Goal: Information Seeking & Learning: Learn about a topic

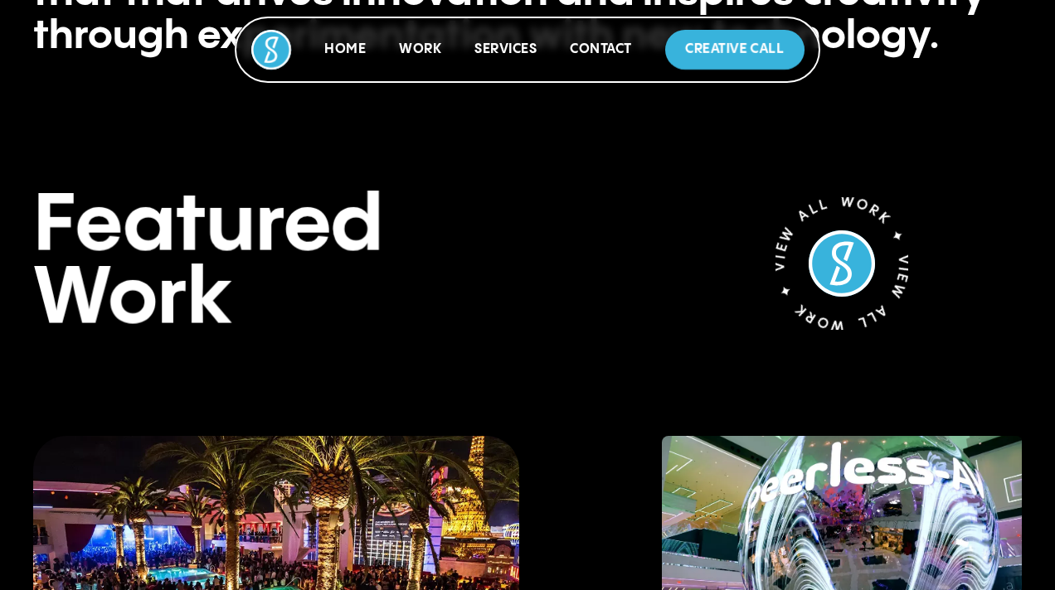
scroll to position [1009, 0]
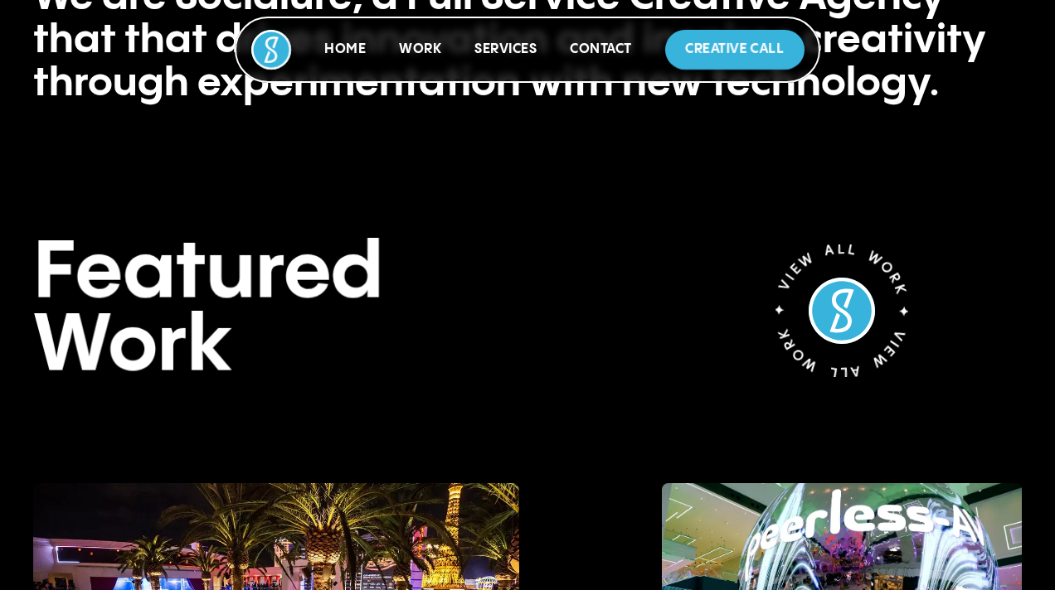
click at [412, 56] on p "Work" at bounding box center [420, 50] width 42 height 20
click at [413, 46] on link "Work" at bounding box center [420, 49] width 42 height 14
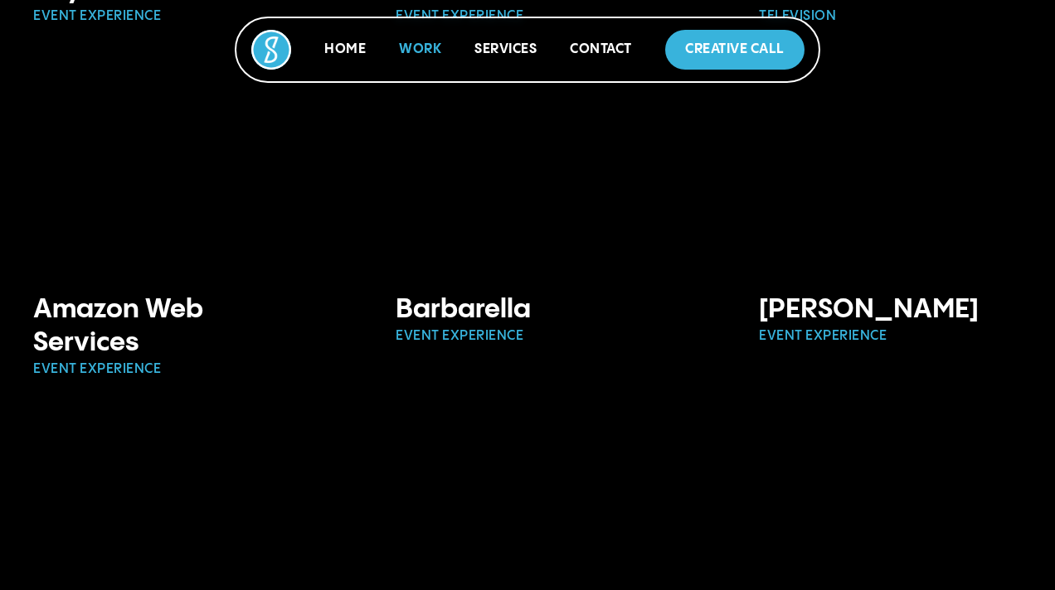
scroll to position [578, 0]
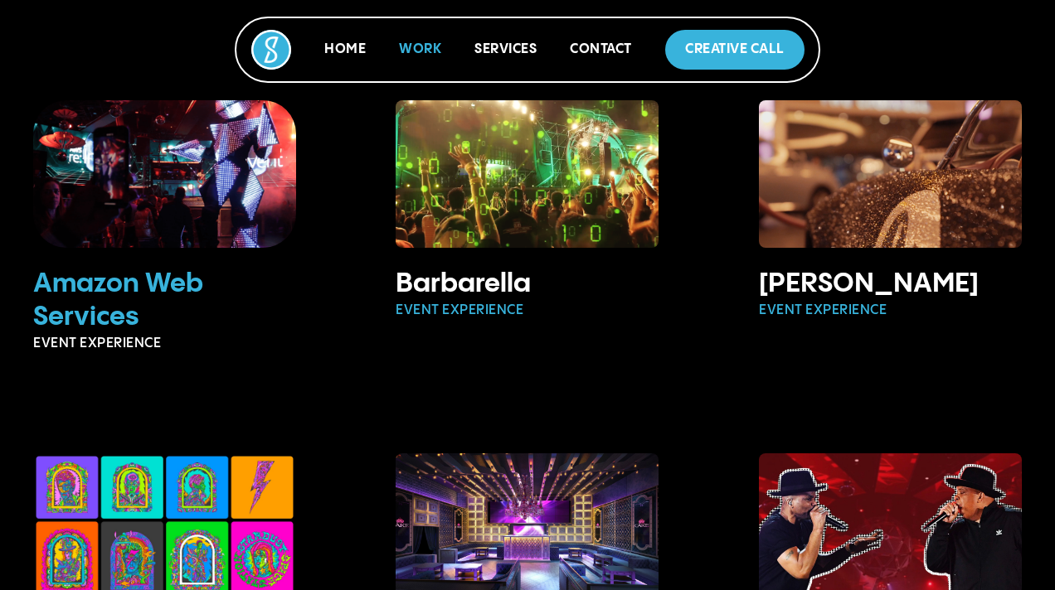
click at [218, 240] on img at bounding box center [164, 174] width 329 height 184
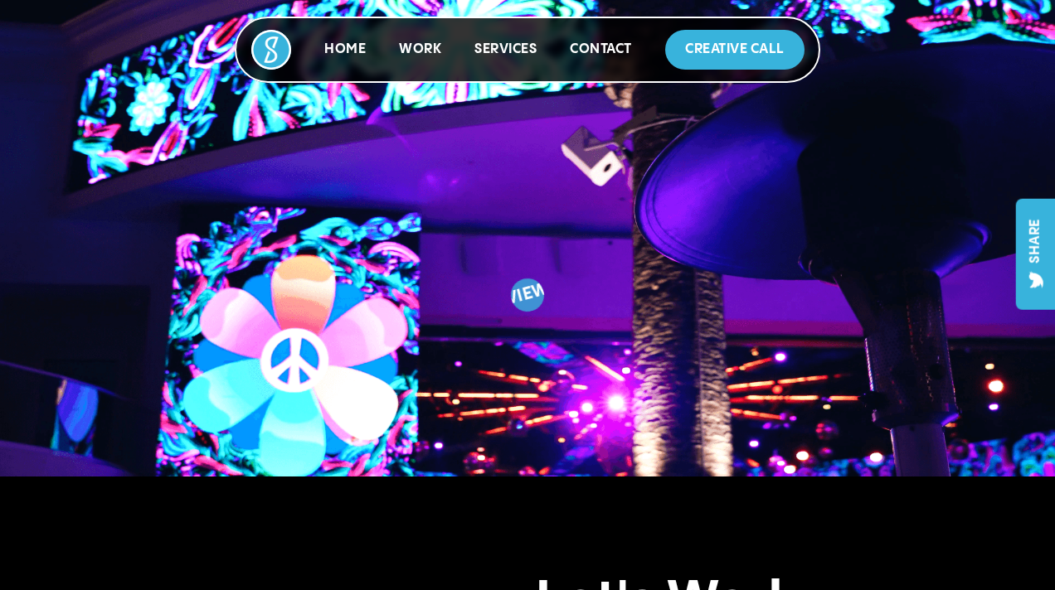
scroll to position [2137, 0]
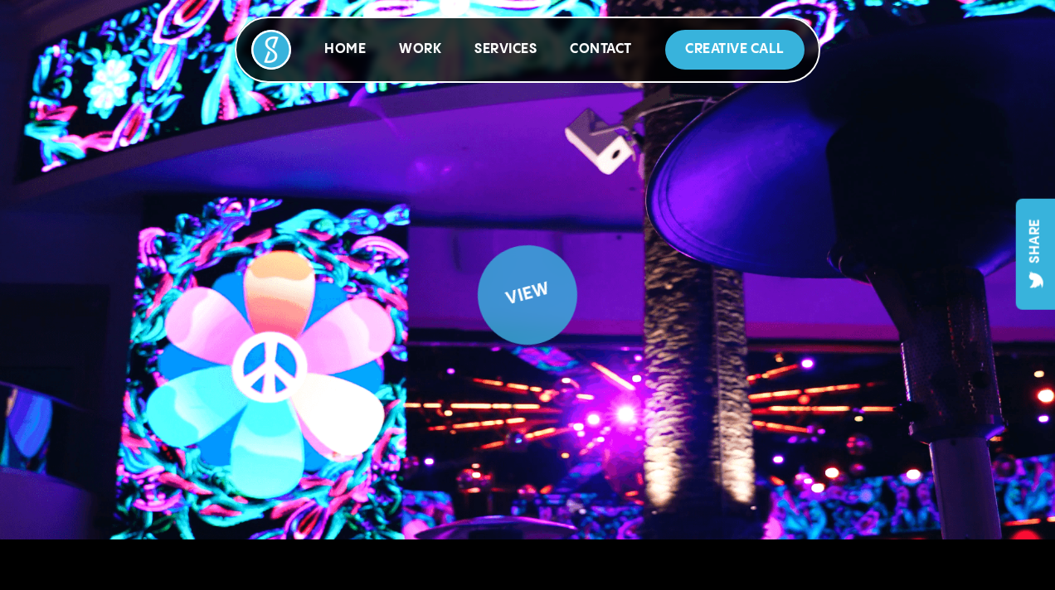
click at [504, 313] on div "View" at bounding box center [528, 296] width 122 height 122
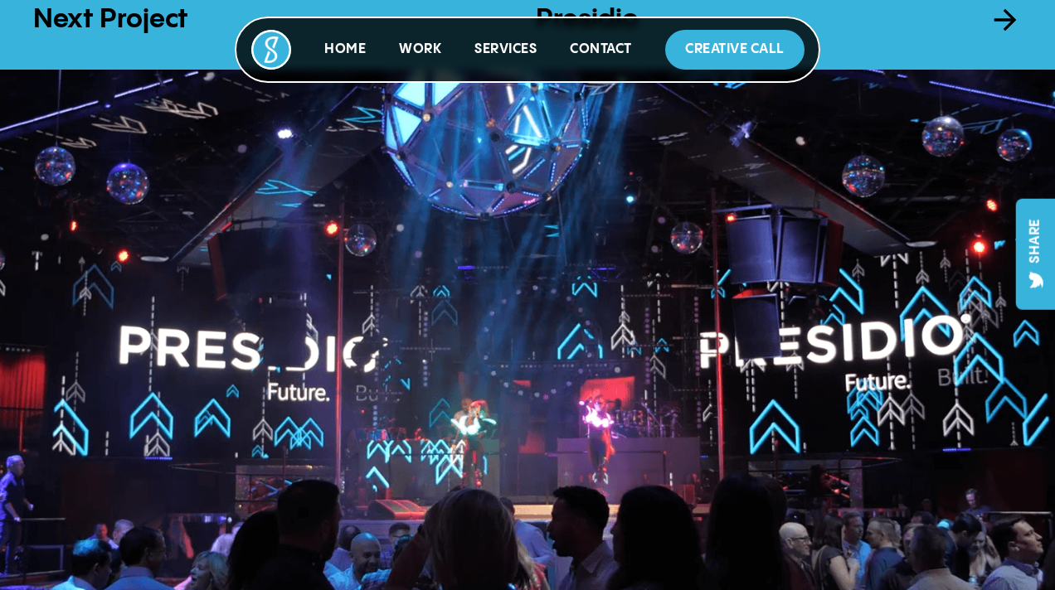
scroll to position [1809, 0]
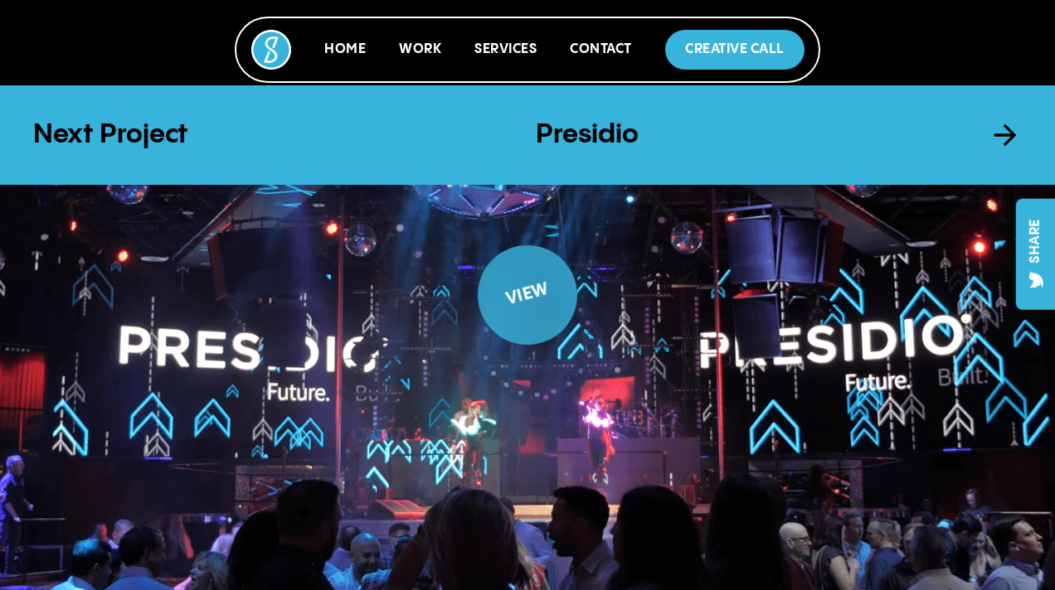
click at [508, 290] on div "View" at bounding box center [527, 295] width 101 height 45
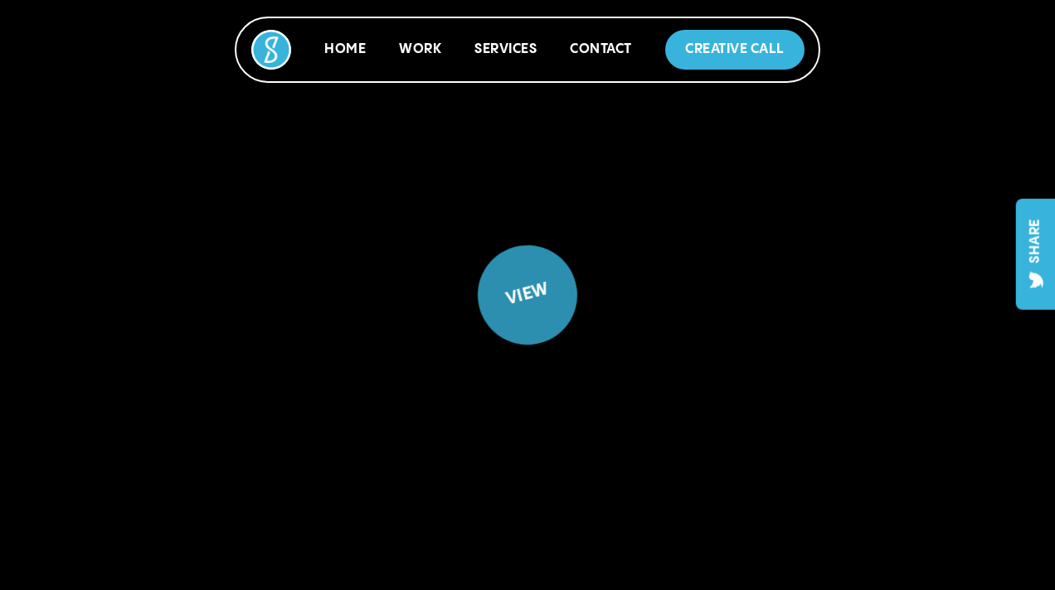
scroll to position [2032, 0]
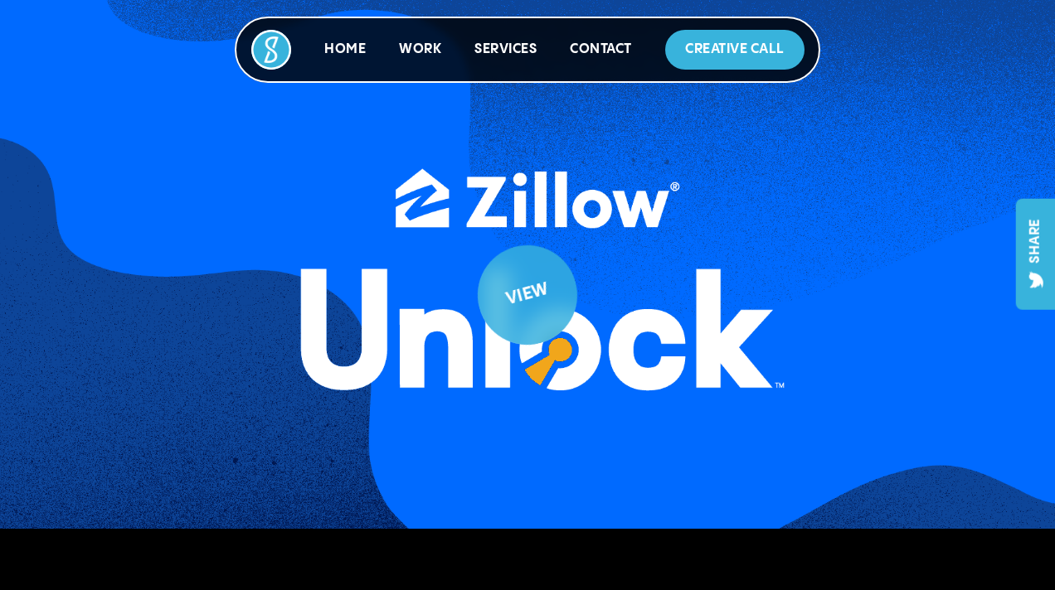
click at [542, 304] on div "View" at bounding box center [528, 296] width 122 height 122
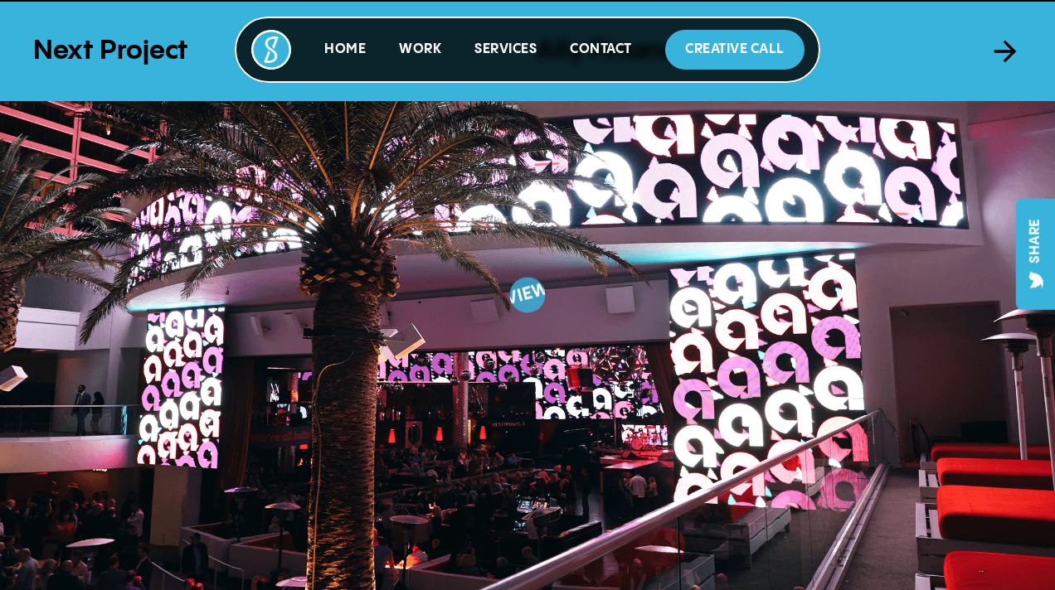
scroll to position [2011, 0]
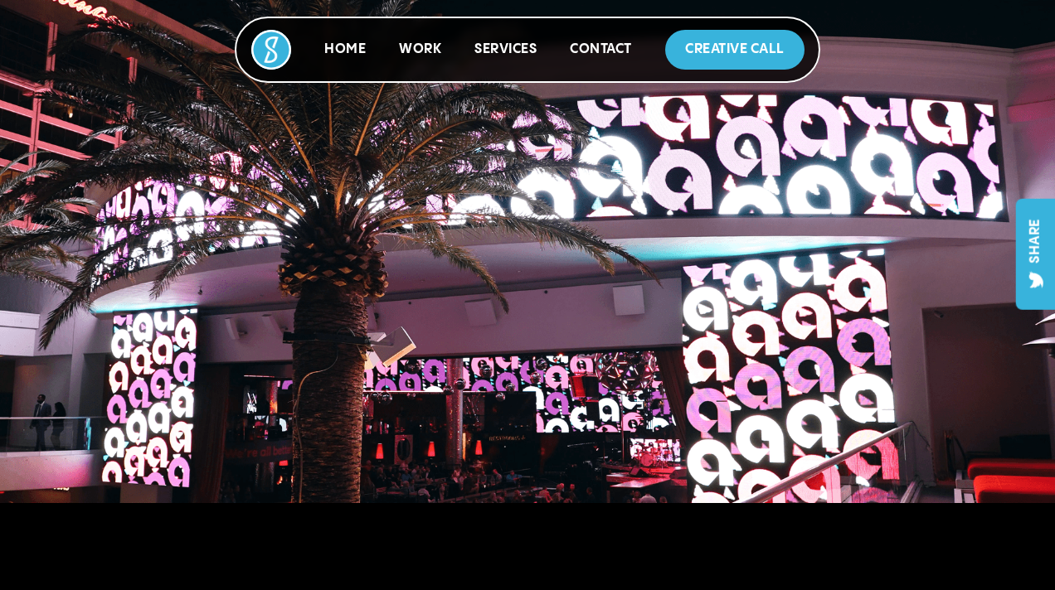
click at [447, 219] on img at bounding box center [527, 295] width 1154 height 657
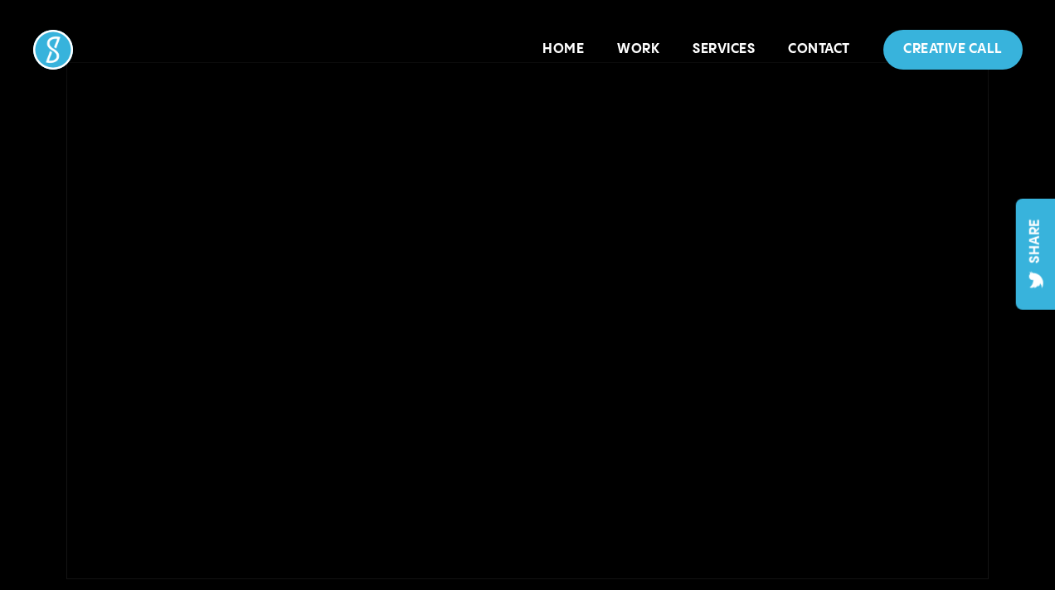
scroll to position [367, 0]
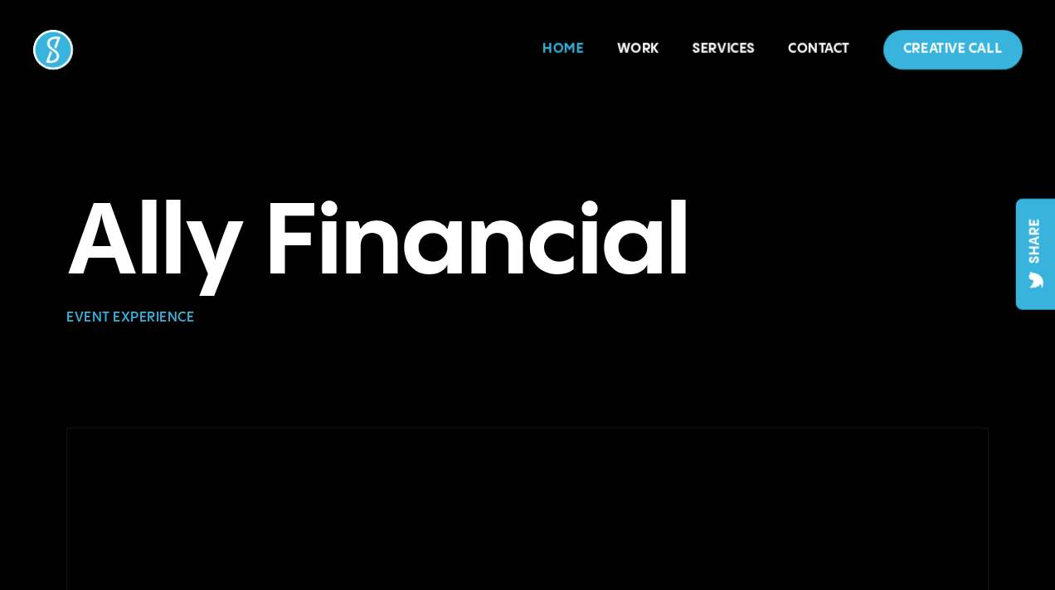
click at [569, 47] on link "Home" at bounding box center [562, 49] width 41 height 14
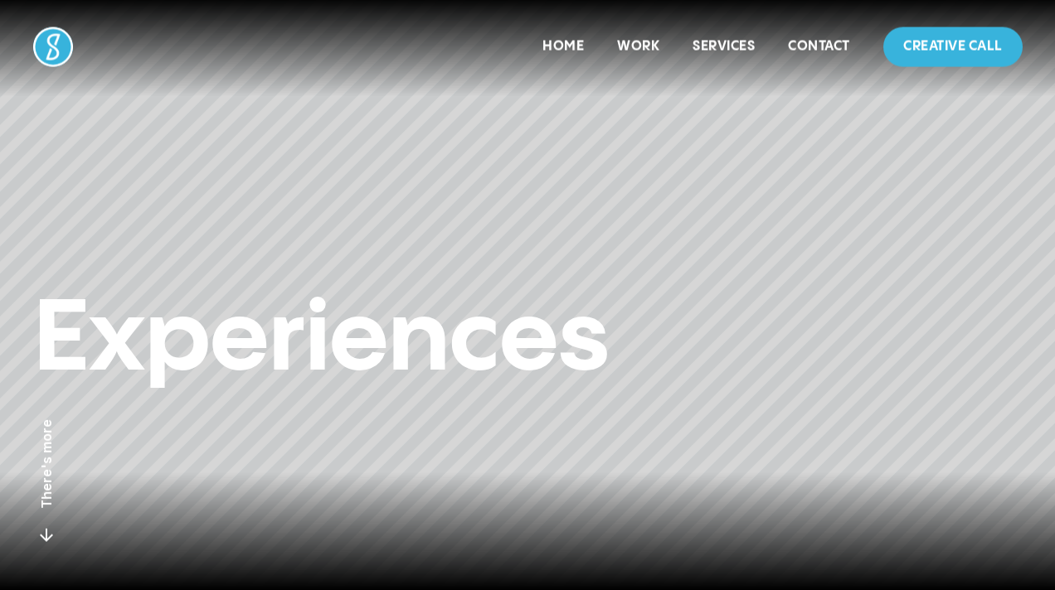
click at [712, 36] on div "Services" at bounding box center [723, 47] width 62 height 40
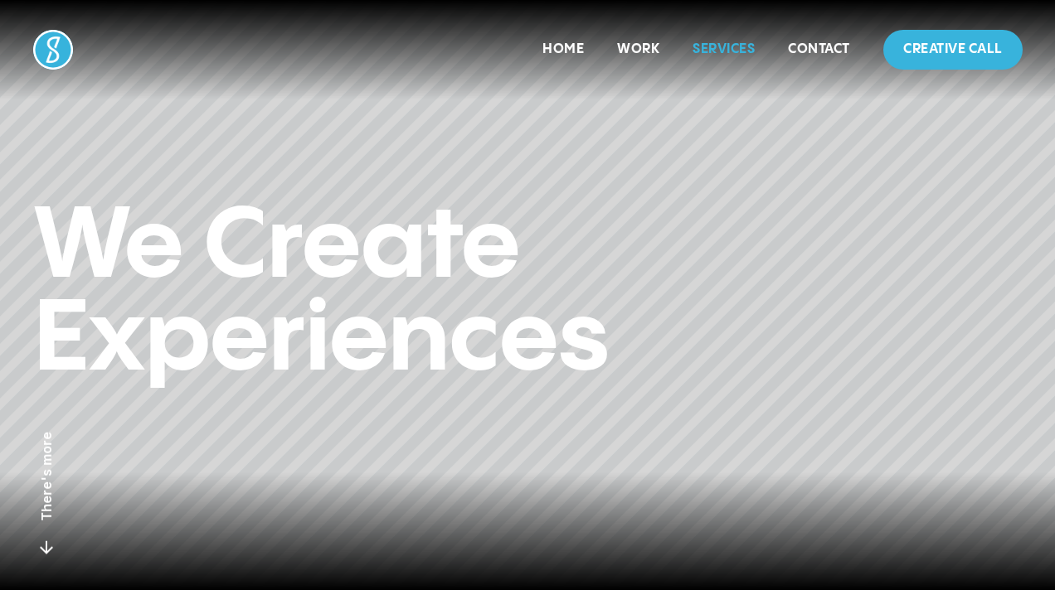
click at [712, 46] on link "Services" at bounding box center [723, 49] width 62 height 14
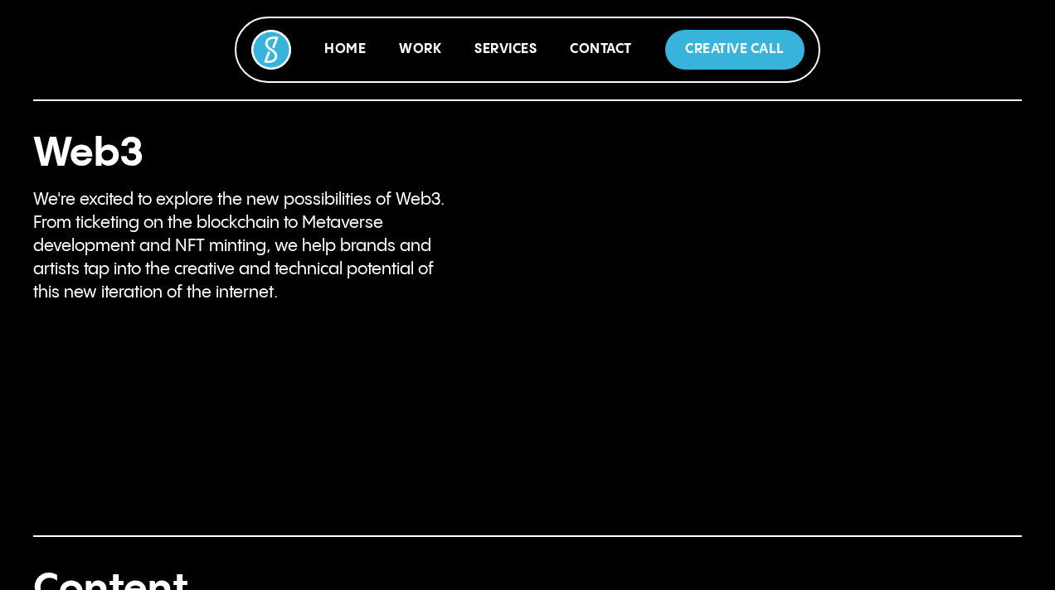
scroll to position [3628, 0]
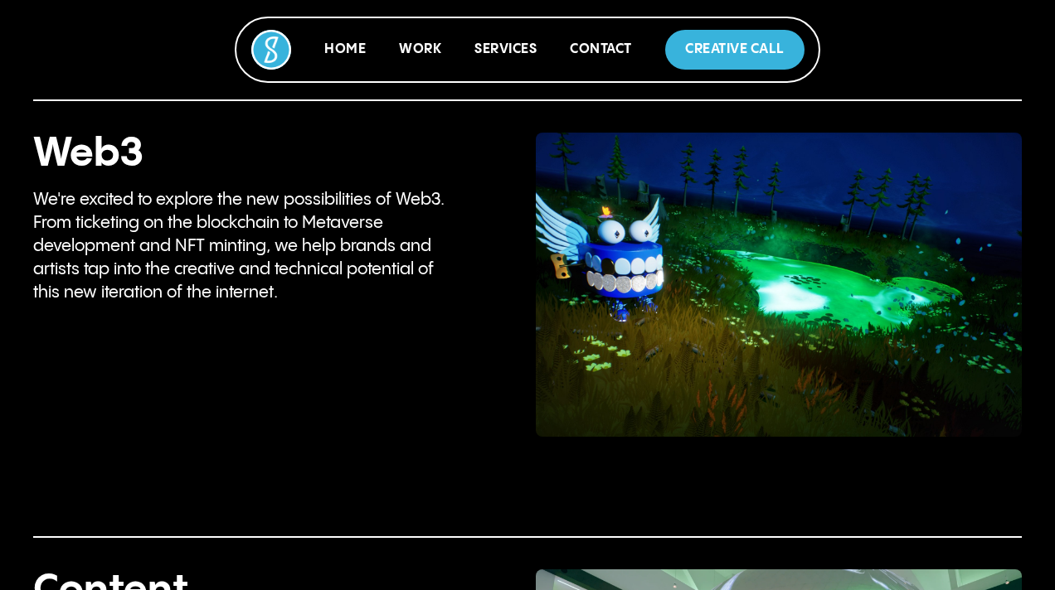
click at [216, 236] on p "We're excited to explore the new possibilities of Web3. From ticketing on the b…" at bounding box center [243, 247] width 420 height 116
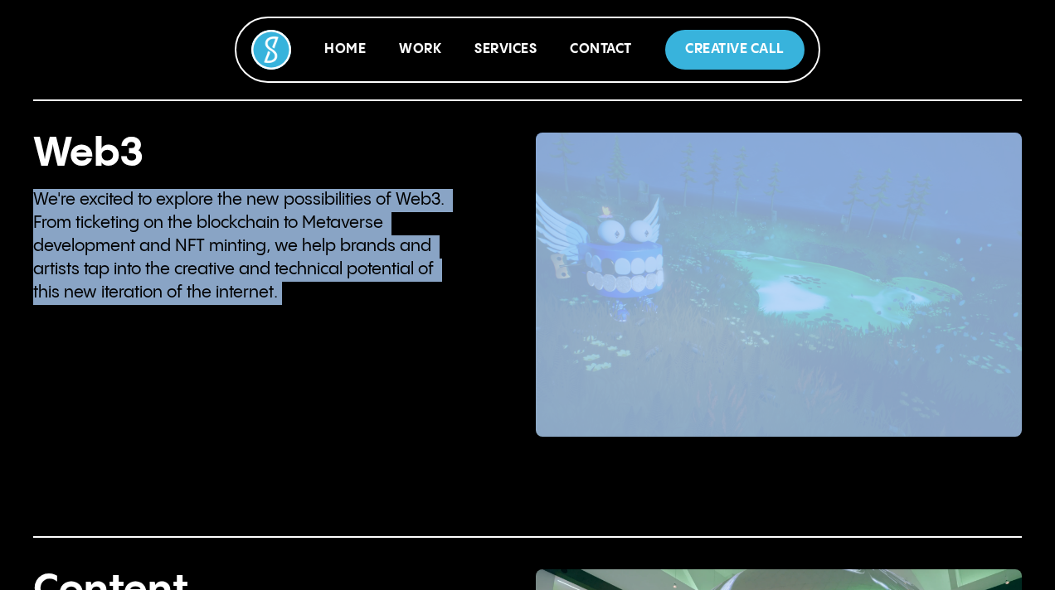
click at [216, 236] on p "We're excited to explore the new possibilities of Web3. From ticketing on the b…" at bounding box center [243, 247] width 420 height 116
click at [279, 246] on p "We're excited to explore the new possibilities of Web3. From ticketing on the b…" at bounding box center [243, 247] width 420 height 116
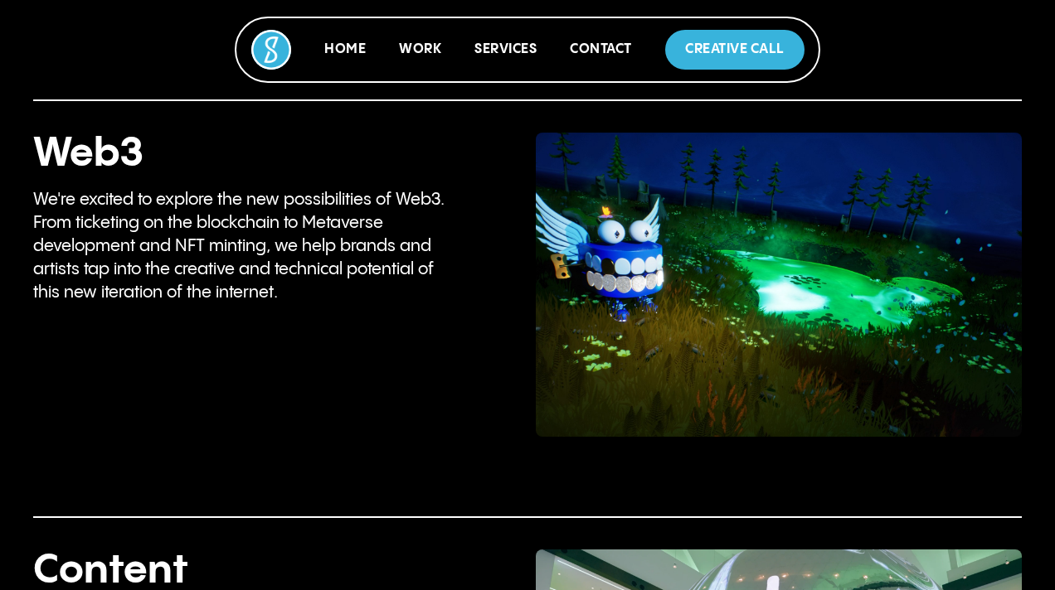
scroll to position [3653, 0]
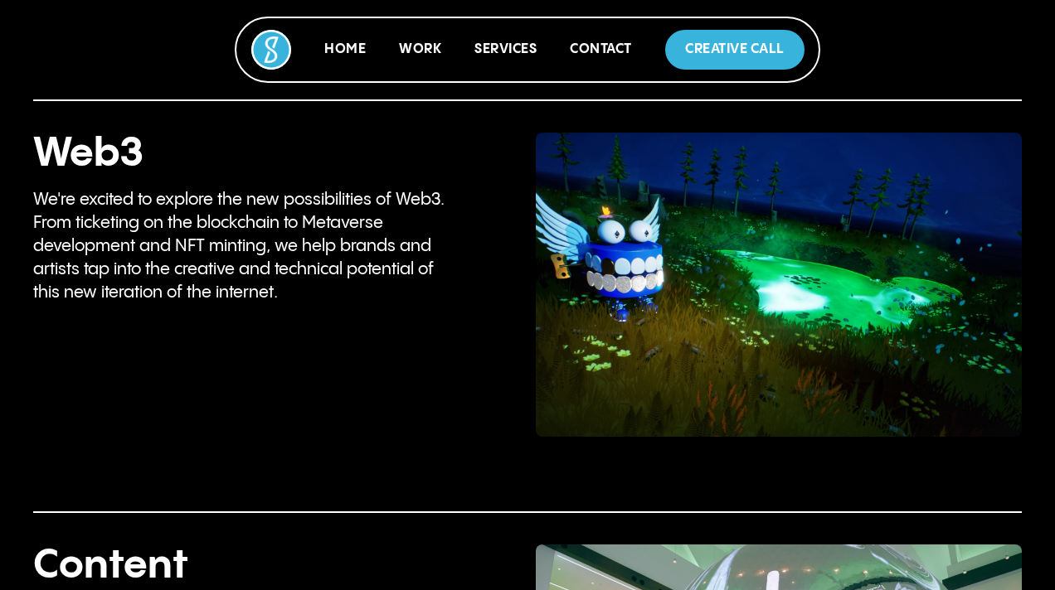
click at [255, 258] on p "We're excited to explore the new possibilities of Web3. From ticketing on the b…" at bounding box center [243, 247] width 420 height 116
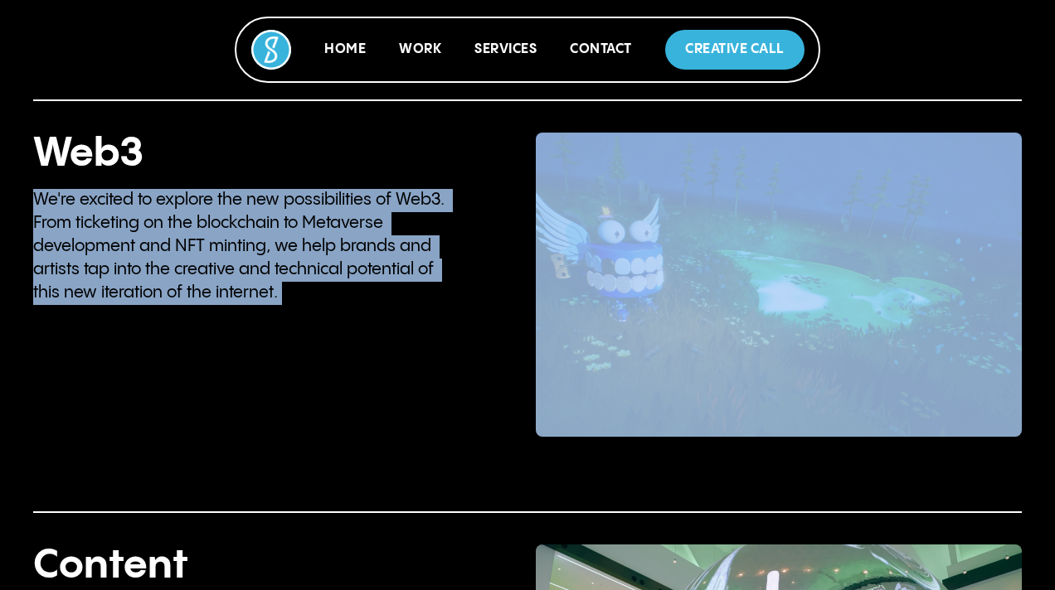
click at [255, 258] on p "We're excited to explore the new possibilities of Web3. From ticketing on the b…" at bounding box center [243, 247] width 420 height 116
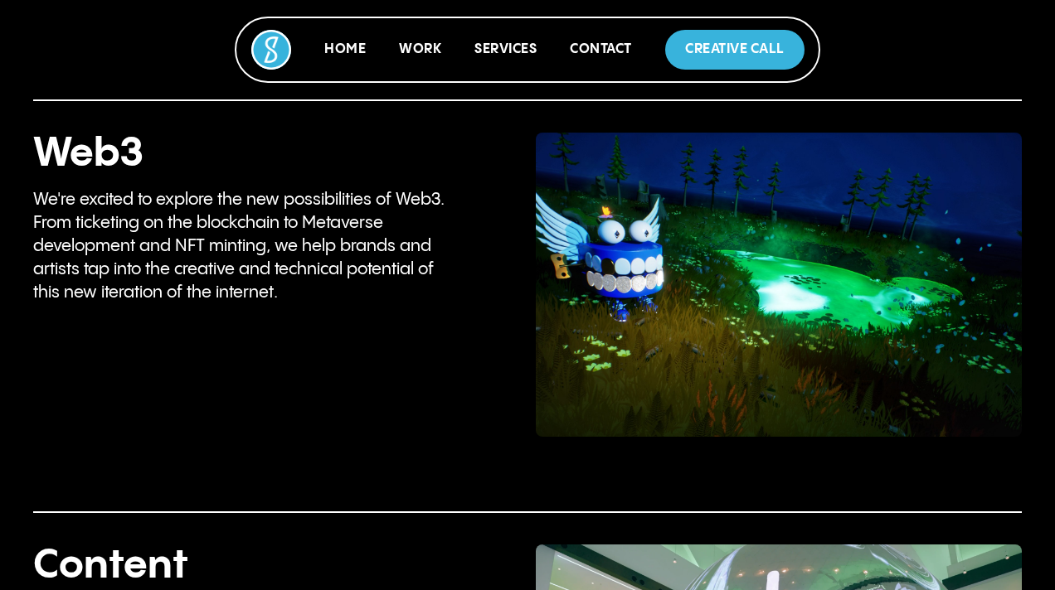
click at [318, 289] on p "We're excited to explore the new possibilities of Web3. From ticketing on the b…" at bounding box center [243, 247] width 420 height 116
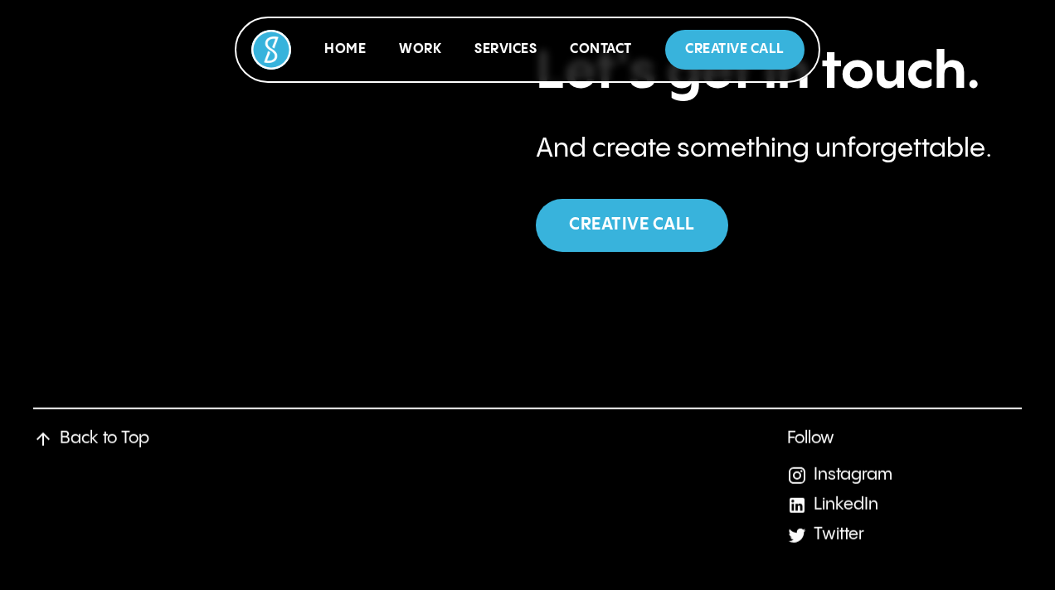
scroll to position [5949, 0]
